Goal: Find contact information: Obtain details needed to contact an individual or organization

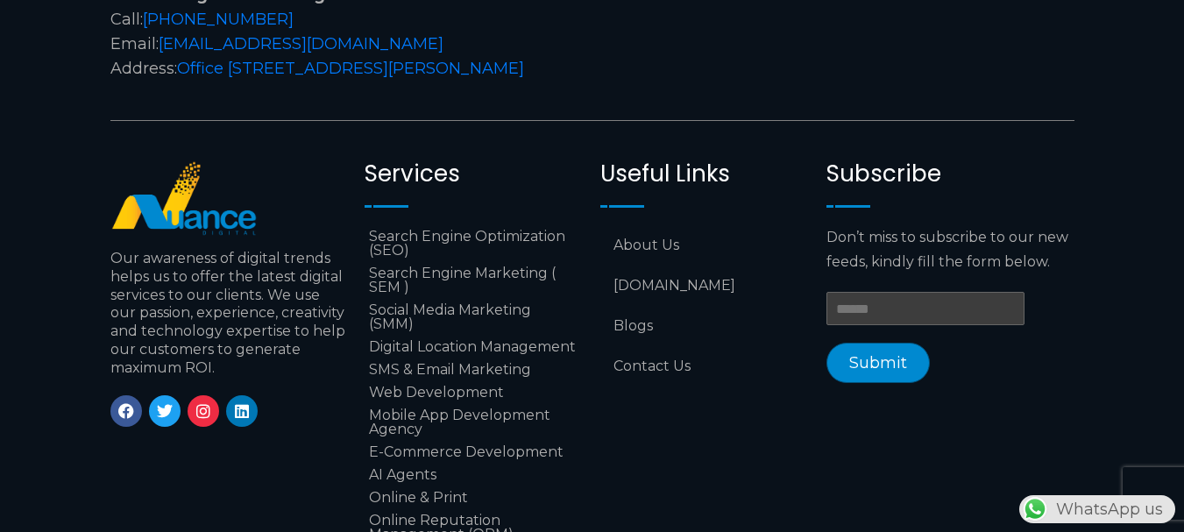
scroll to position [7253, 0]
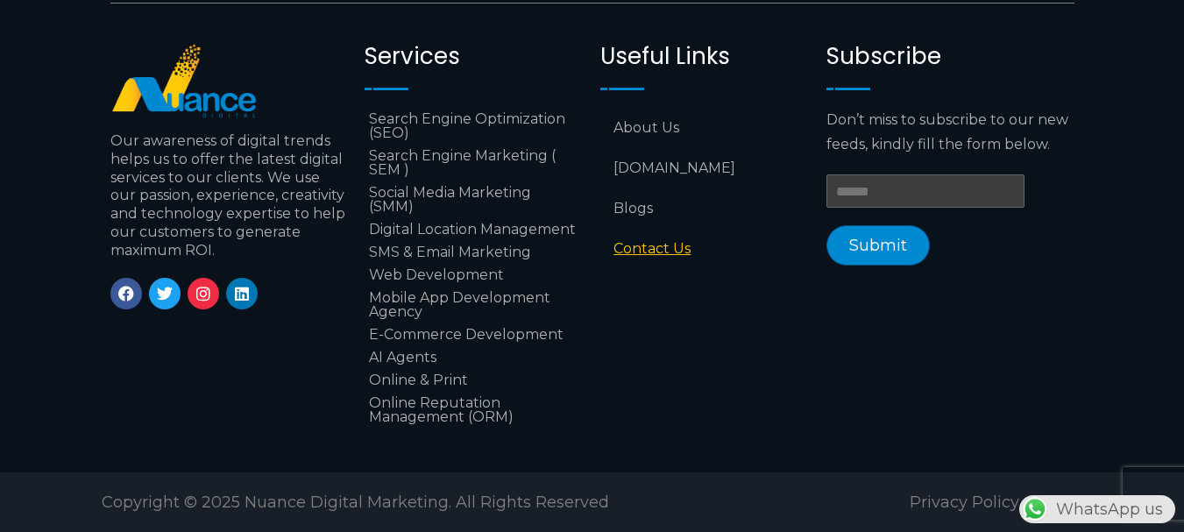
click at [619, 236] on link "Contact Us" at bounding box center [704, 249] width 209 height 40
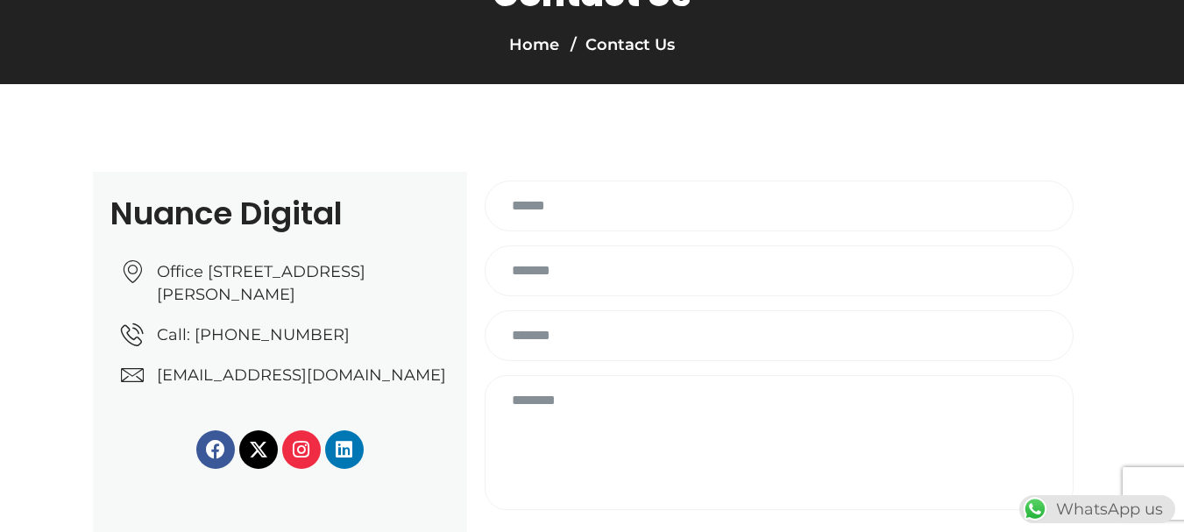
drag, startPoint x: 450, startPoint y: 401, endPoint x: 151, endPoint y: 404, distance: 299.7
click at [151, 404] on div "Nuance Digital Office [STREET_ADDRESS][PERSON_NAME] Call: [PHONE_NUMBER] [EMAIL…" at bounding box center [280, 366] width 374 height 389
copy link "[EMAIL_ADDRESS][DOMAIN_NAME]"
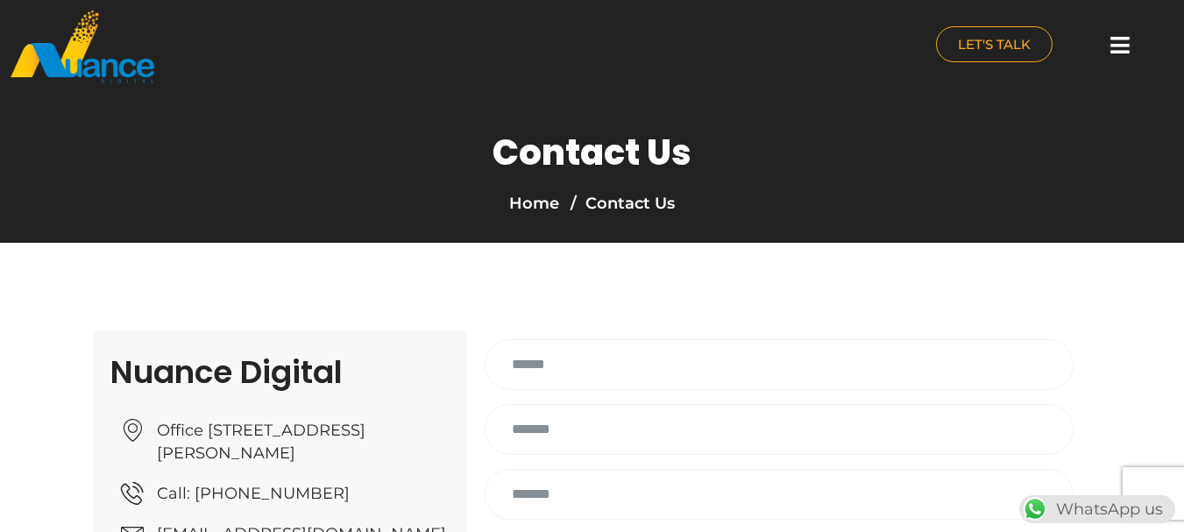
click at [1131, 60] on div at bounding box center [1120, 45] width 35 height 39
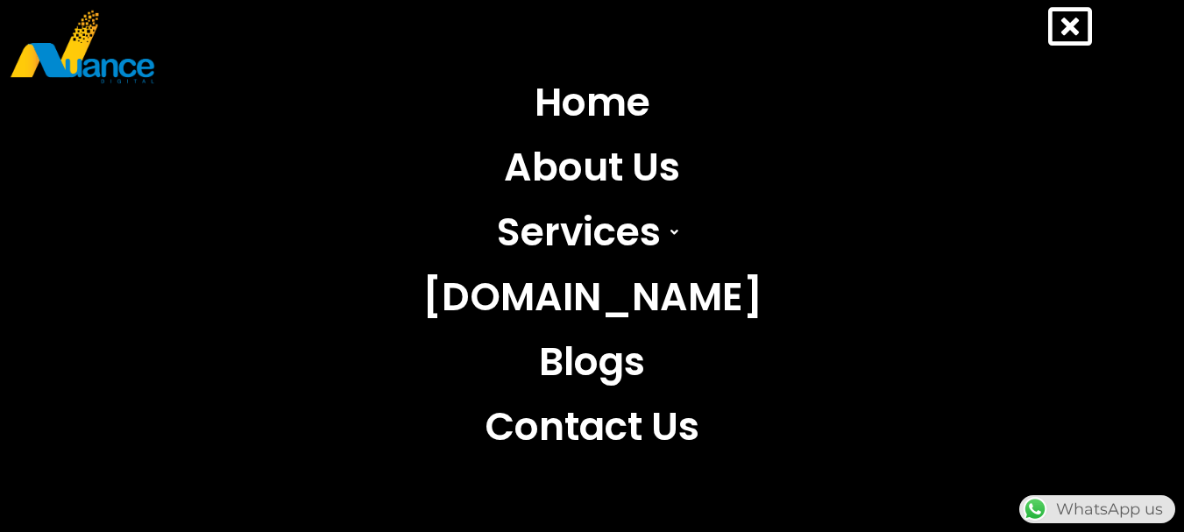
click at [1076, 39] on icon at bounding box center [1070, 26] width 44 height 44
